Goal: Task Accomplishment & Management: Manage account settings

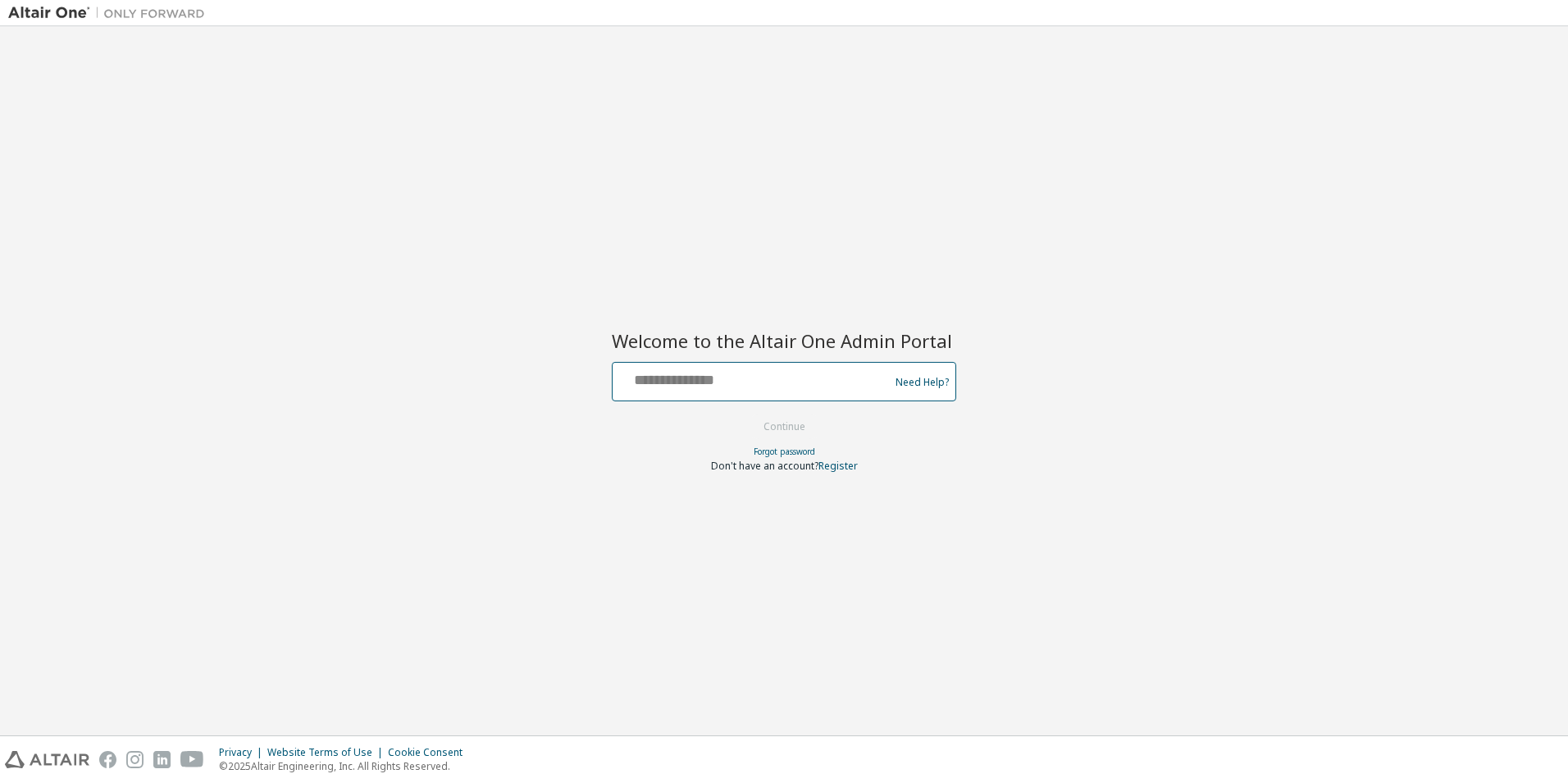
click at [682, 381] on input "text" at bounding box center [753, 378] width 268 height 24
type input "**********"
click at [789, 422] on button "Continue" at bounding box center [784, 426] width 76 height 24
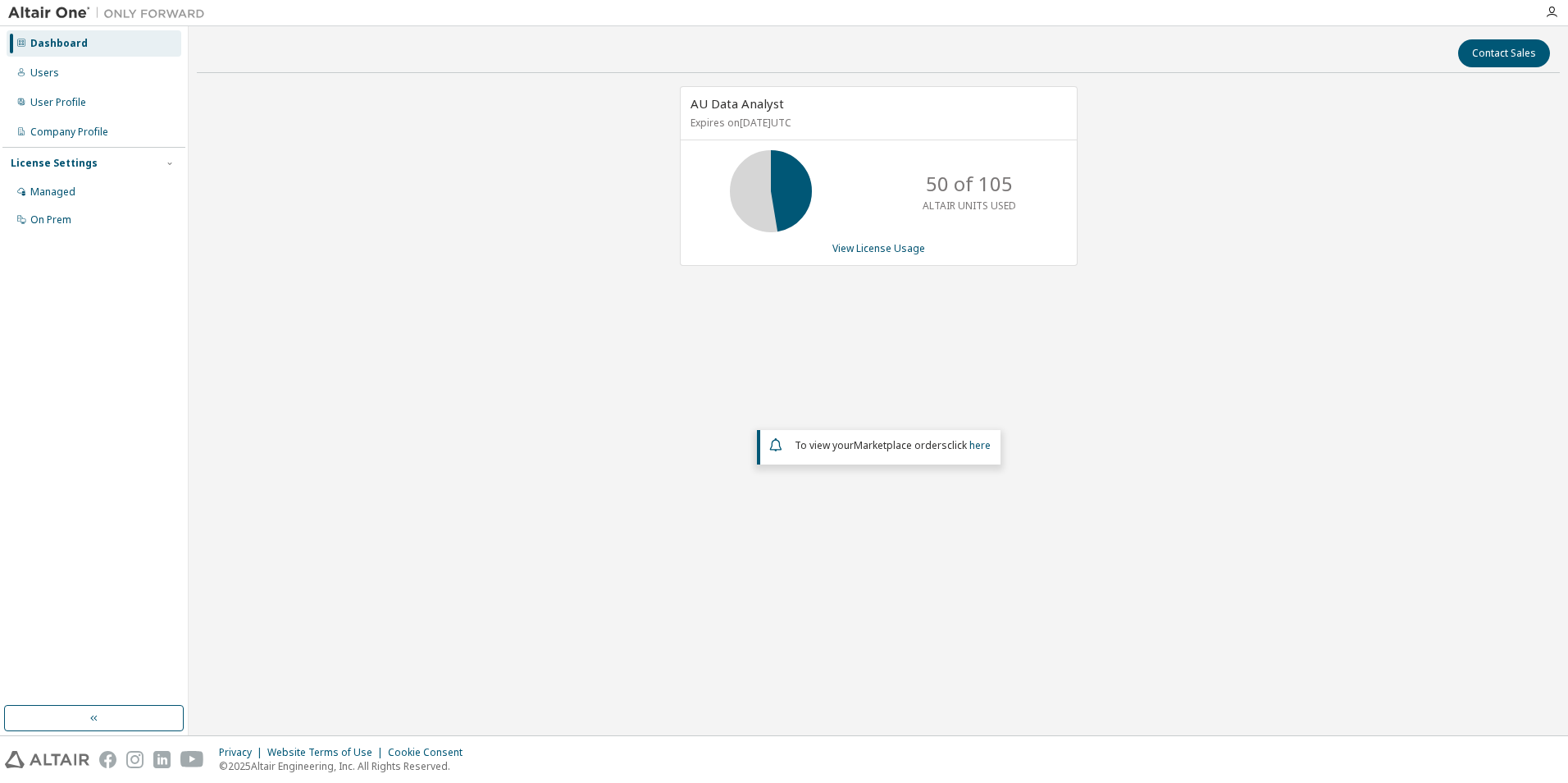
click at [60, 8] on img at bounding box center [110, 13] width 205 height 16
click at [49, 78] on div "Users" at bounding box center [44, 73] width 29 height 13
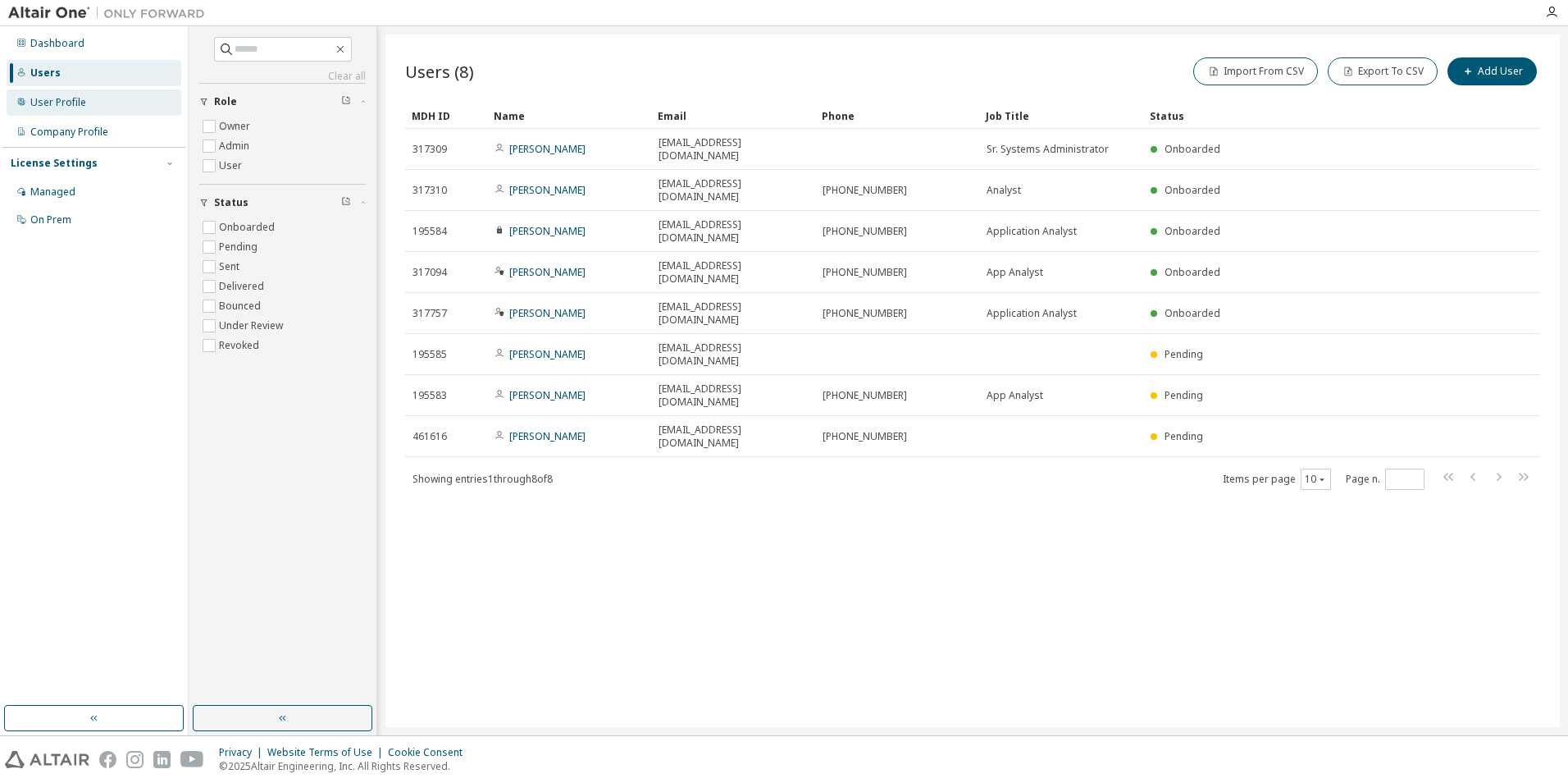
click at [67, 105] on div "User Profile" at bounding box center [58, 102] width 56 height 13
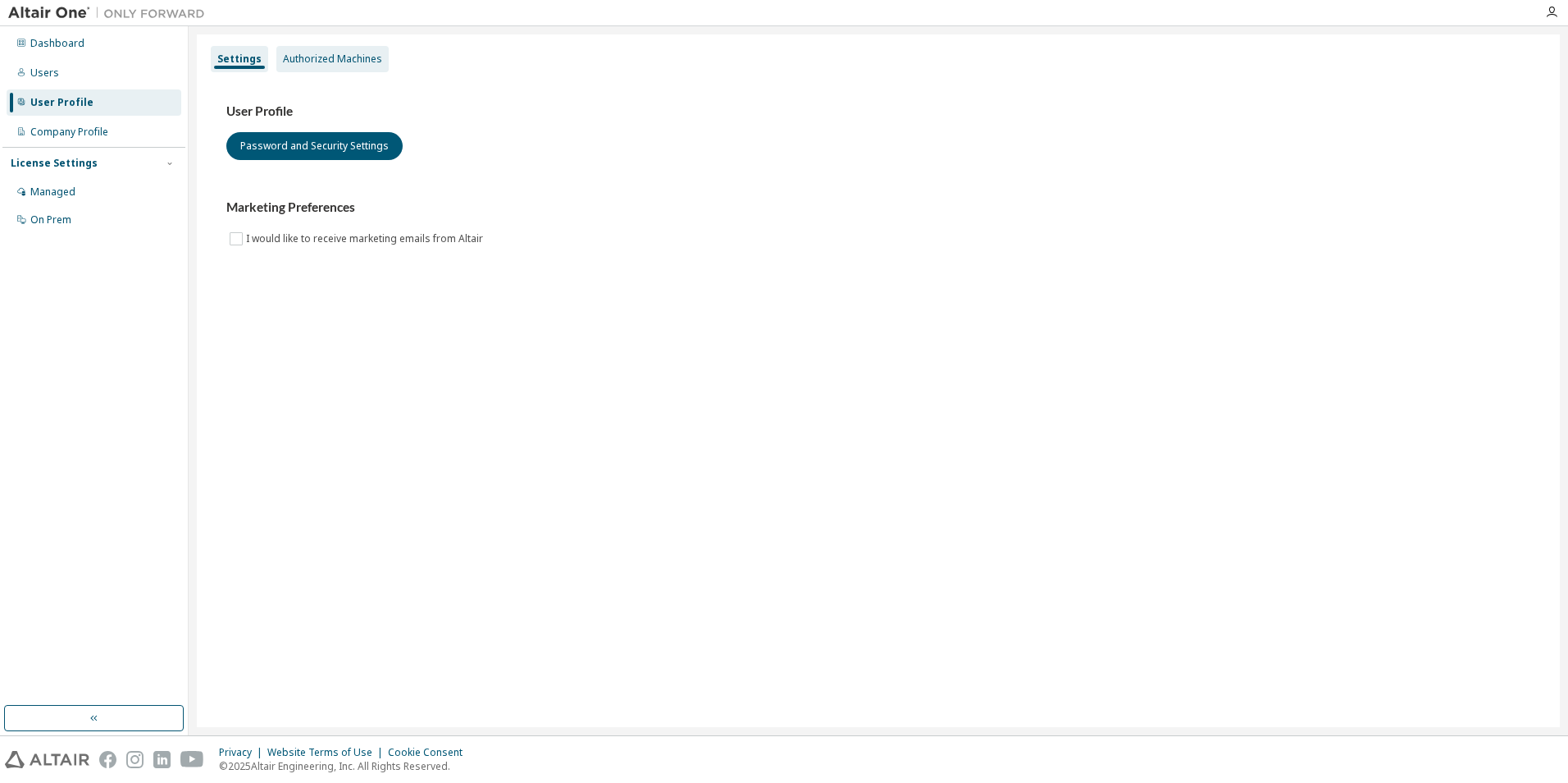
click at [342, 60] on div "Authorized Machines" at bounding box center [333, 59] width 99 height 13
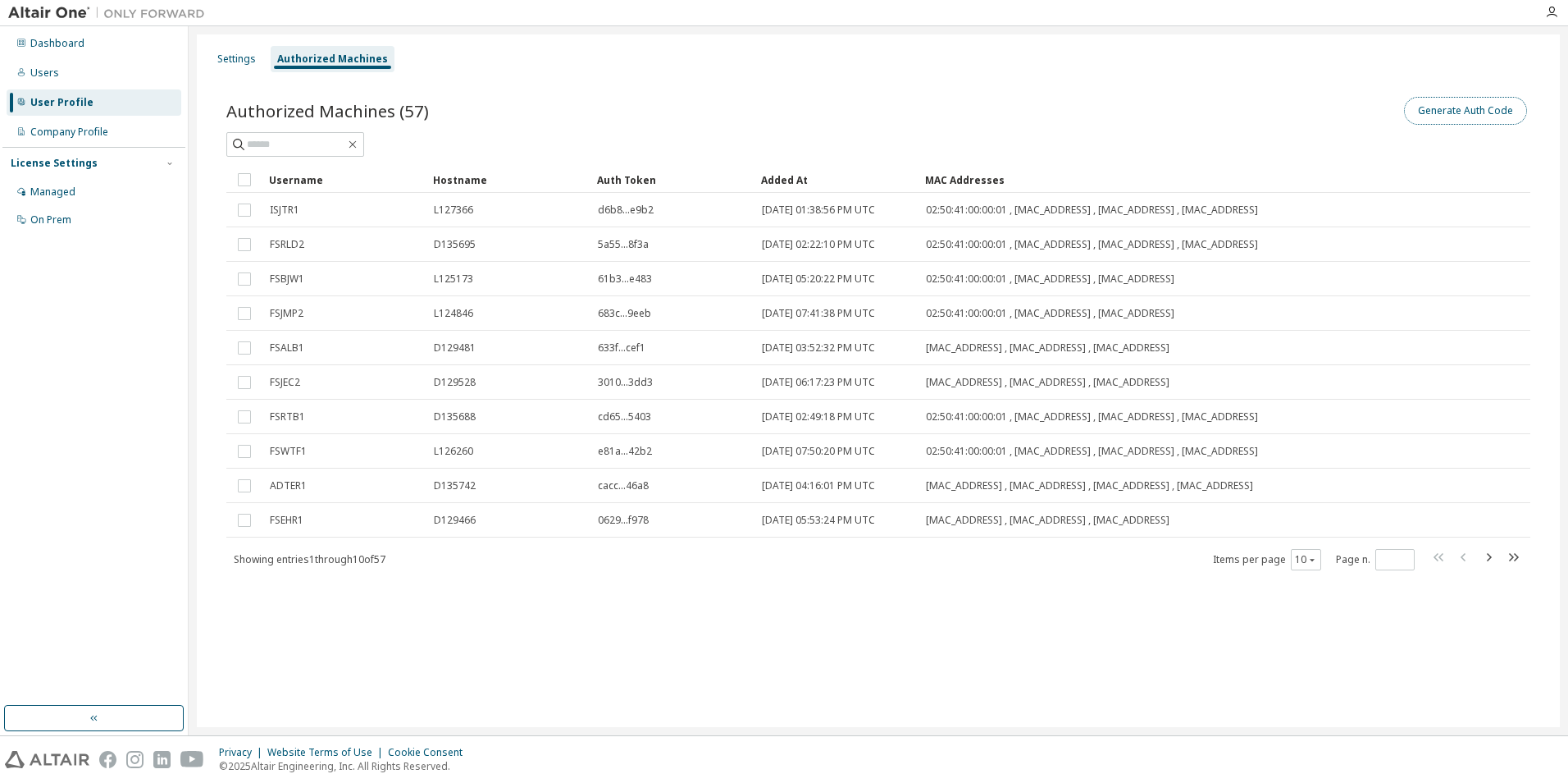
click at [1444, 109] on button "Generate Auth Code" at bounding box center [1465, 111] width 123 height 28
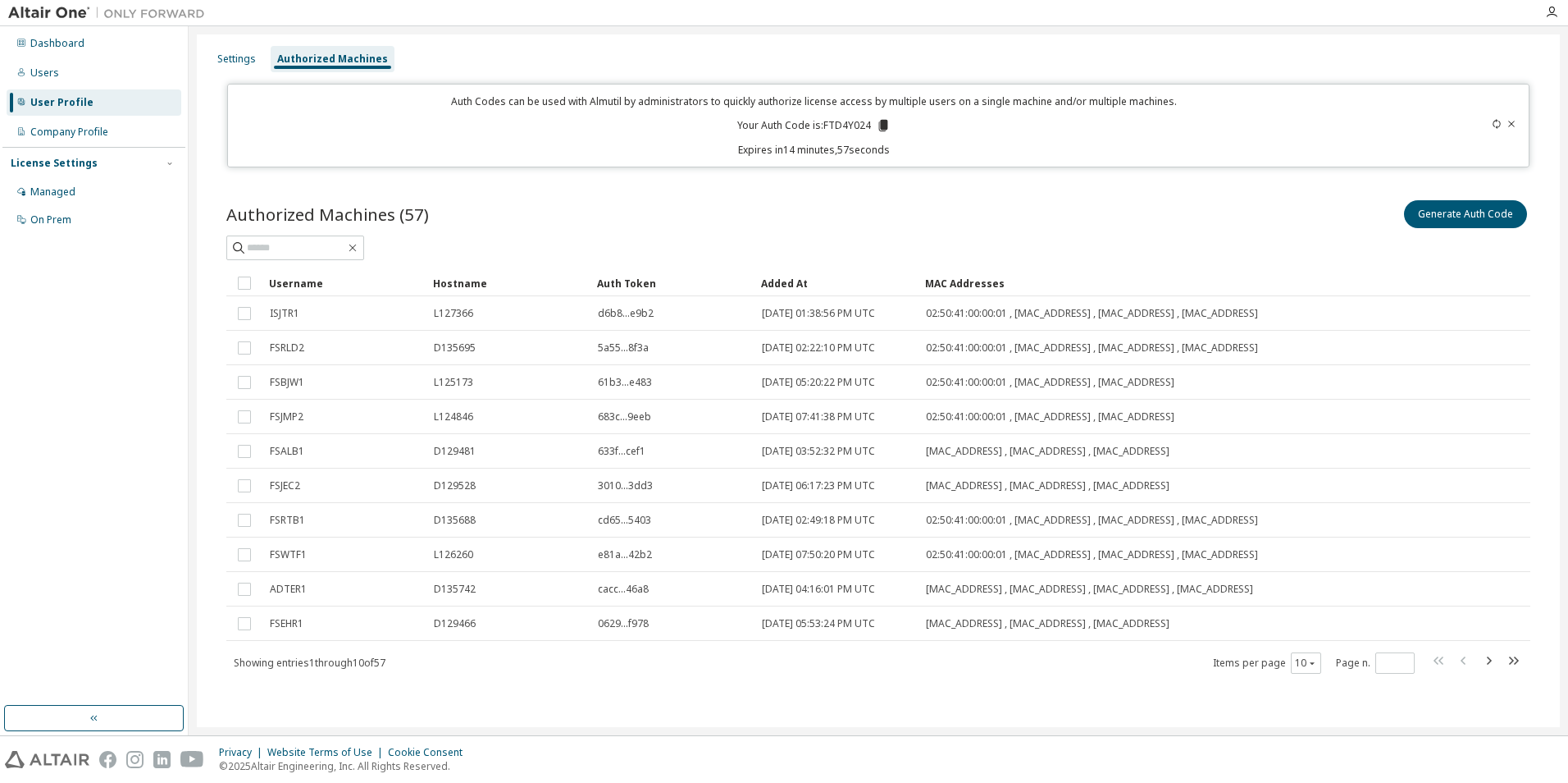
click at [881, 122] on icon at bounding box center [884, 125] width 9 height 11
